Goal: Find specific page/section: Find specific page/section

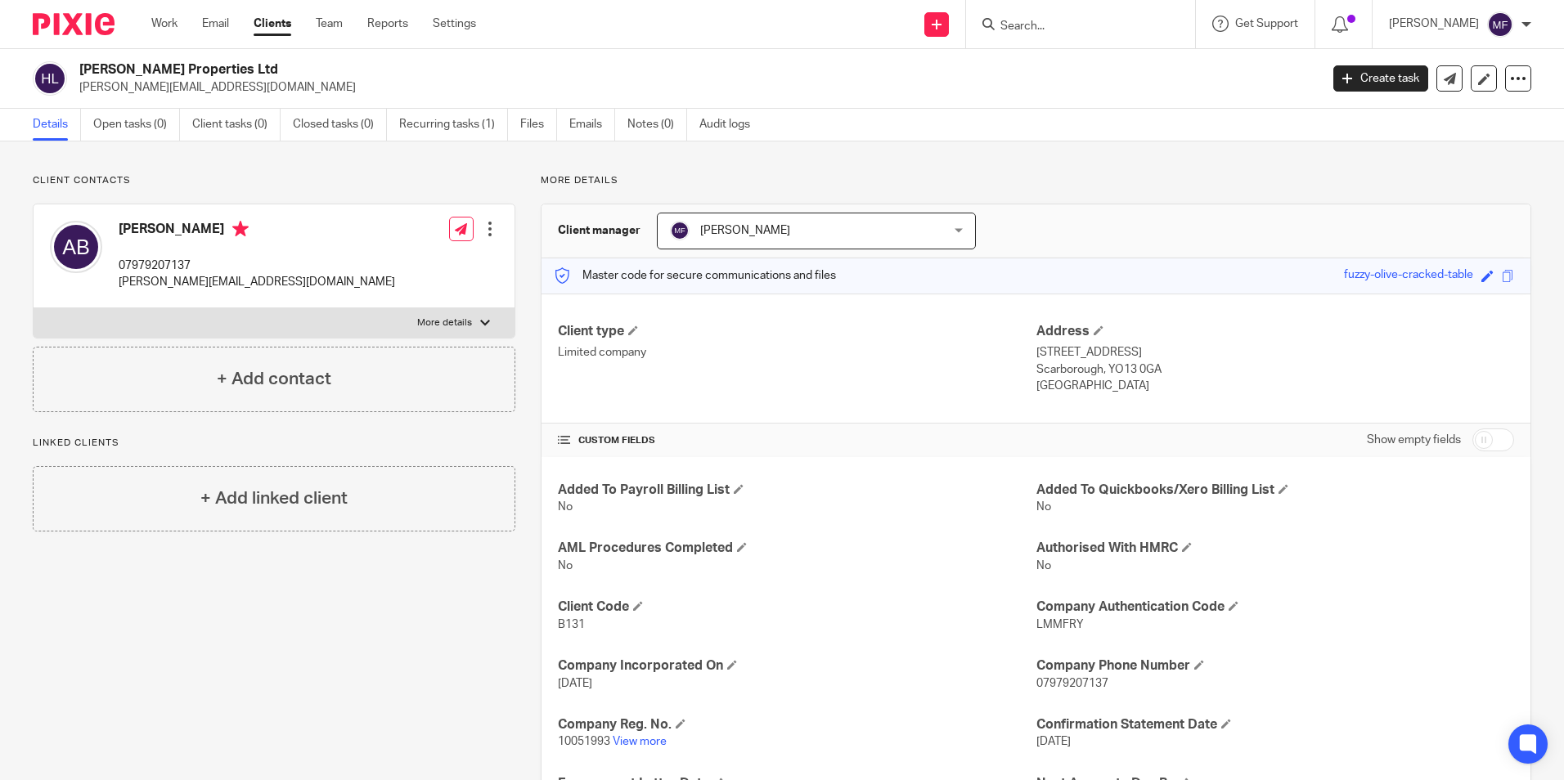
click at [1059, 20] on input "Search" at bounding box center [1072, 27] width 147 height 15
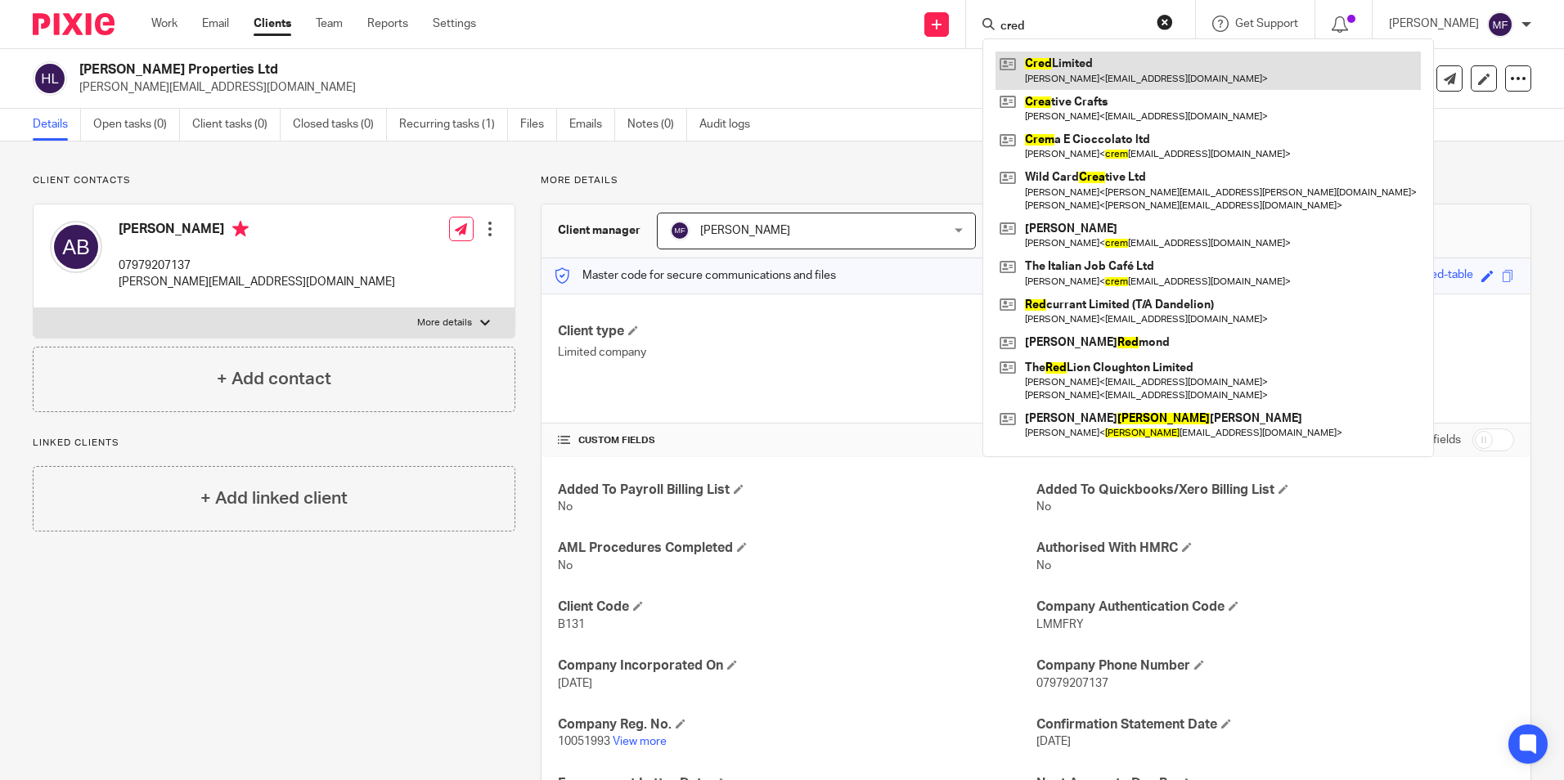
type input "cred"
click at [1072, 68] on link at bounding box center [1207, 71] width 425 height 38
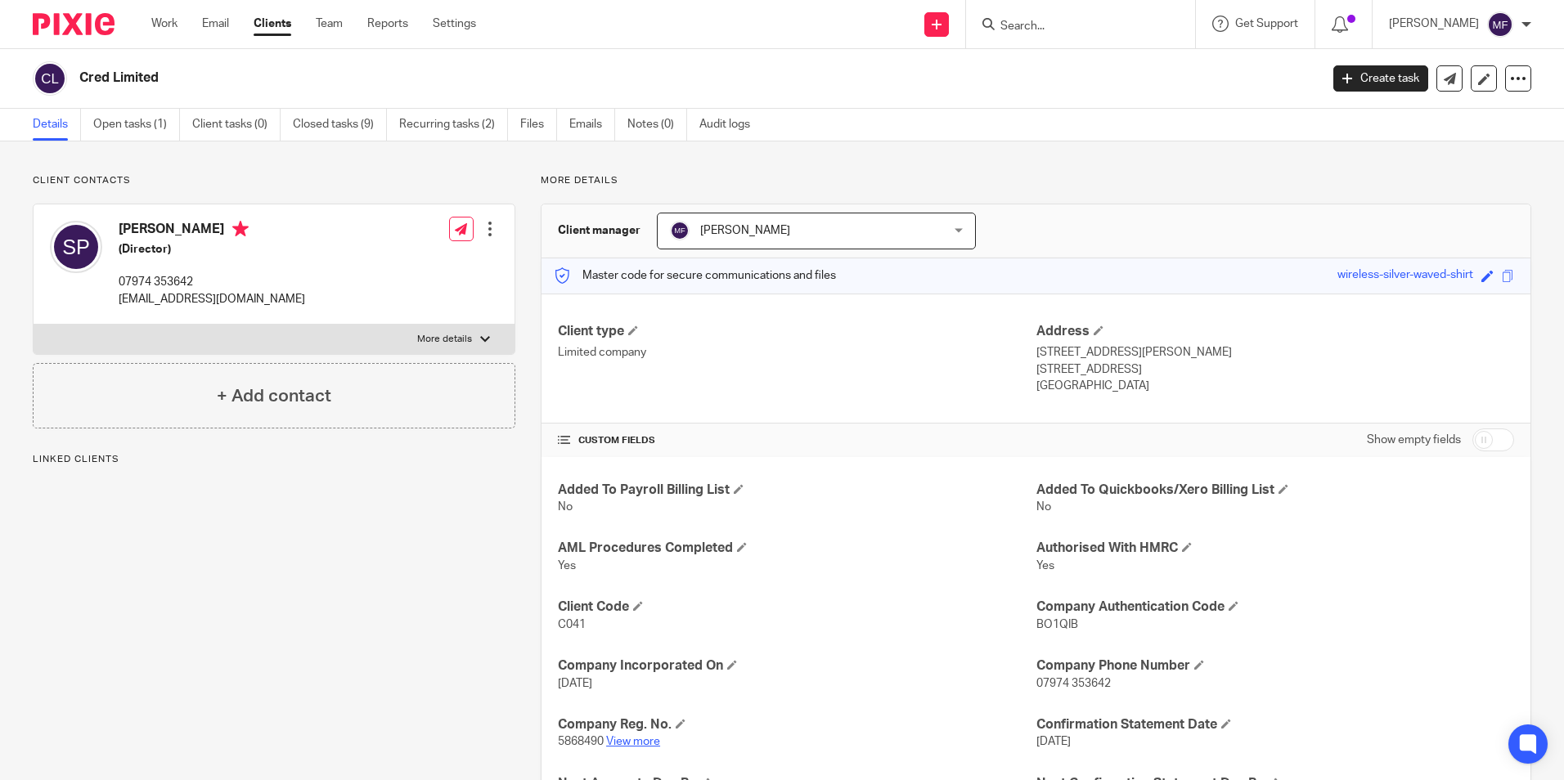
click at [635, 741] on link "View more" at bounding box center [633, 741] width 54 height 11
click at [1056, 26] on input "Search" at bounding box center [1072, 27] width 147 height 15
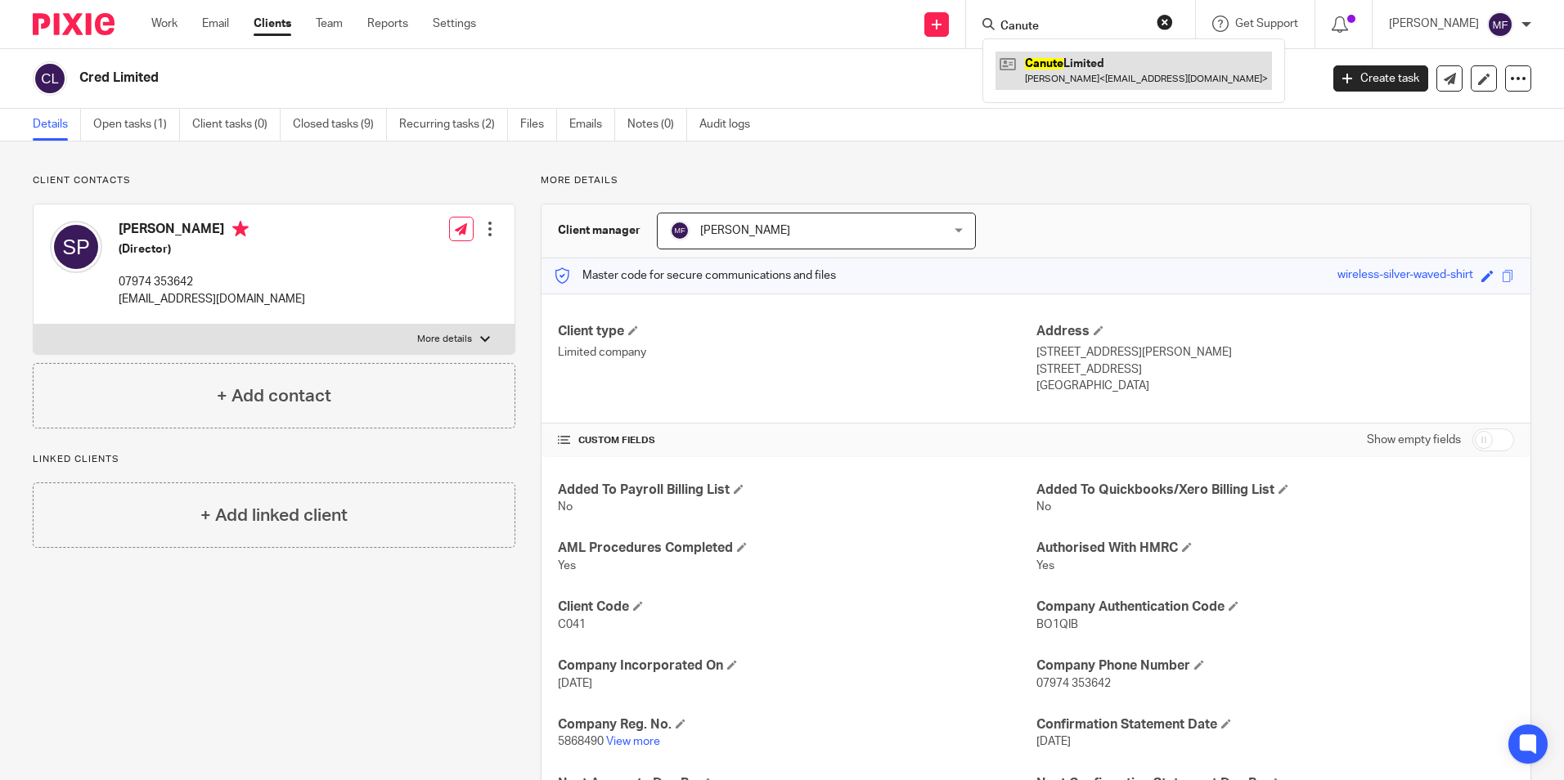
type input "Canute"
click at [1091, 70] on link at bounding box center [1133, 71] width 276 height 38
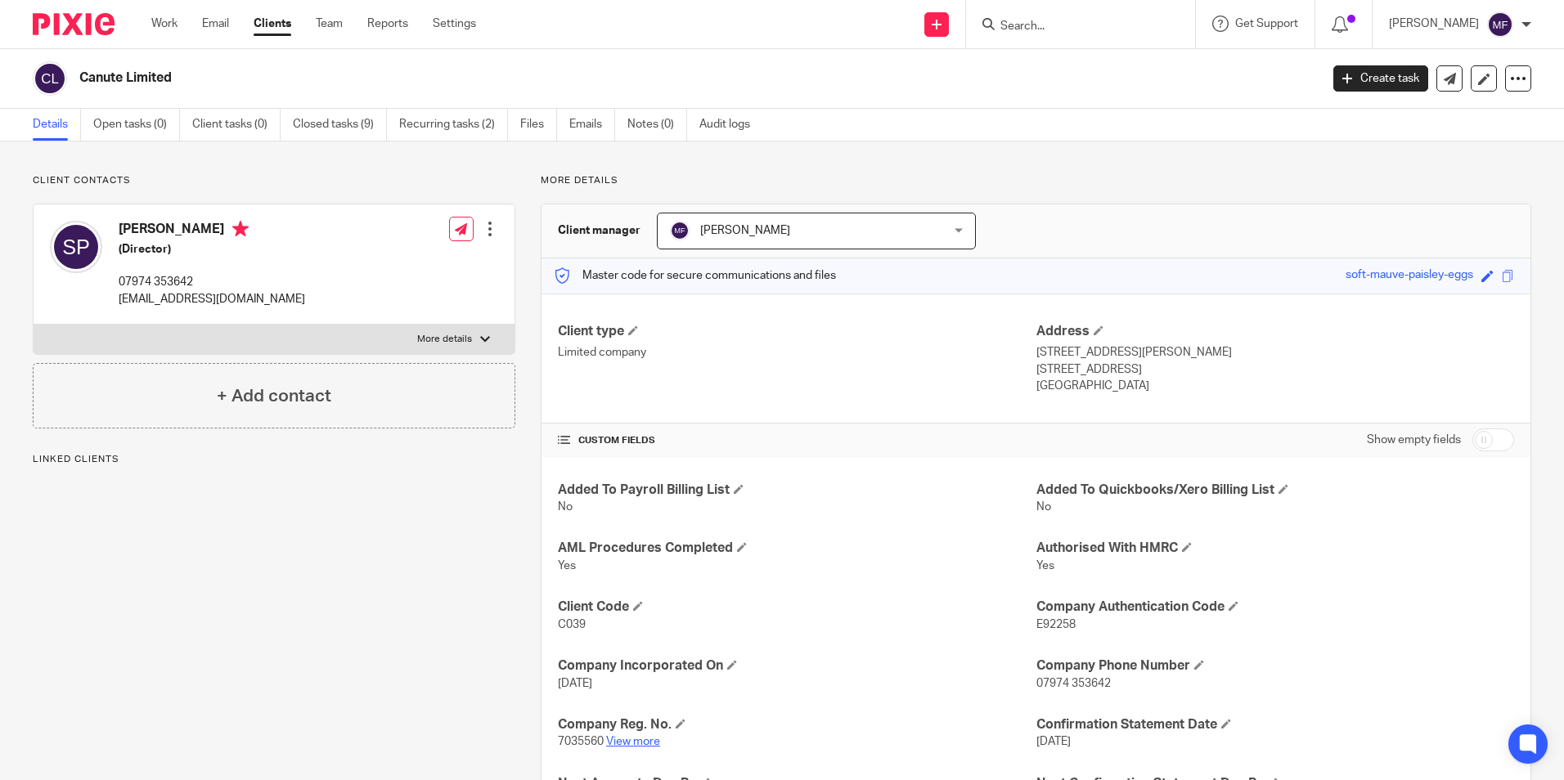
click at [631, 746] on link "View more" at bounding box center [633, 741] width 54 height 11
